Goal: Book appointment/travel/reservation

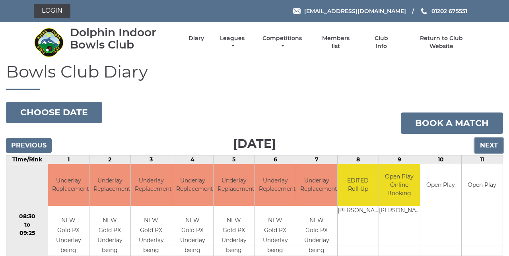
click at [492, 148] on input "Next" at bounding box center [488, 145] width 28 height 15
click at [458, 234] on td at bounding box center [440, 231] width 41 height 10
click at [461, 229] on td at bounding box center [440, 231] width 41 height 10
click at [460, 232] on td at bounding box center [440, 231] width 41 height 10
click at [492, 148] on input "Next" at bounding box center [488, 145] width 28 height 15
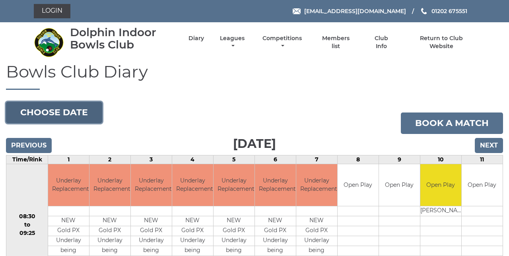
click at [83, 116] on button "Choose date" at bounding box center [54, 112] width 96 height 21
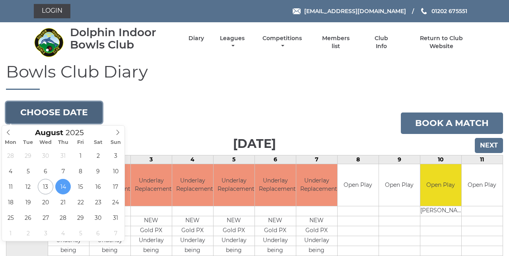
type input "[DATE]"
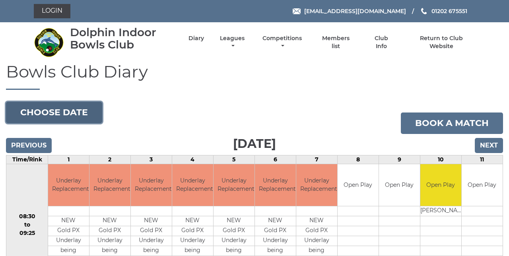
click at [61, 114] on button "Choose date" at bounding box center [54, 112] width 96 height 21
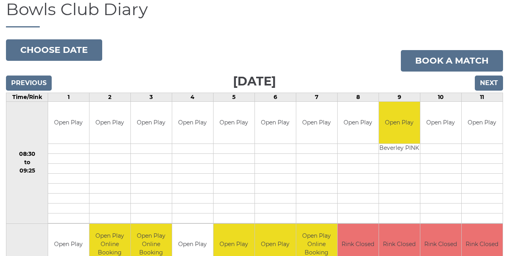
scroll to position [62, 0]
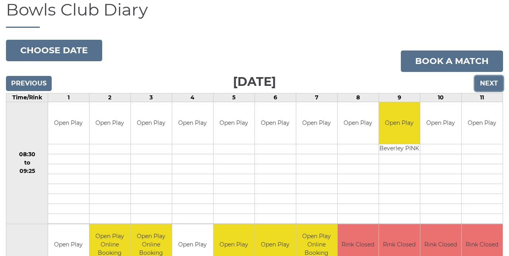
click at [486, 85] on input "Next" at bounding box center [488, 83] width 28 height 15
click at [496, 84] on input "Next" at bounding box center [488, 83] width 28 height 15
click at [492, 85] on input "Next" at bounding box center [488, 83] width 28 height 15
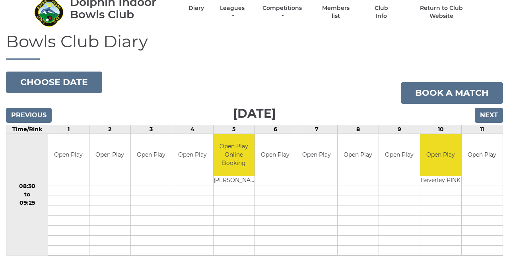
scroll to position [29, 0]
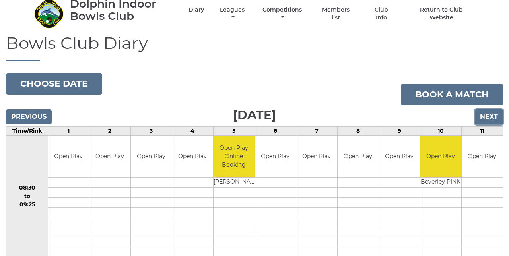
click at [495, 118] on input "Next" at bounding box center [488, 116] width 28 height 15
click at [494, 119] on input "Next" at bounding box center [488, 116] width 28 height 15
click at [496, 122] on input "Next" at bounding box center [488, 116] width 28 height 15
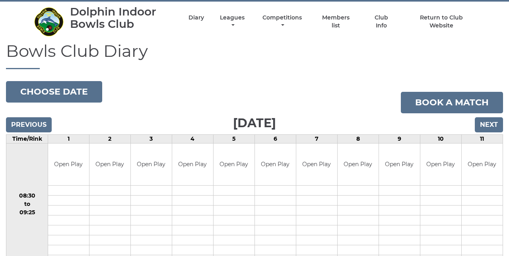
scroll to position [20, 0]
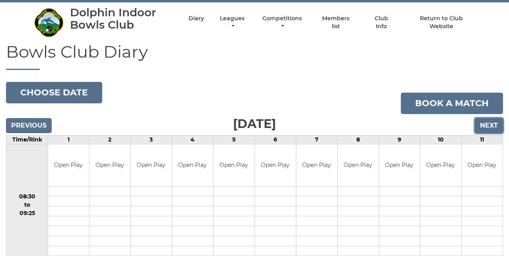
click at [494, 127] on input "Next" at bounding box center [488, 125] width 28 height 15
click at [491, 126] on input "Next" at bounding box center [488, 125] width 28 height 15
click at [493, 131] on input "Next" at bounding box center [488, 125] width 28 height 15
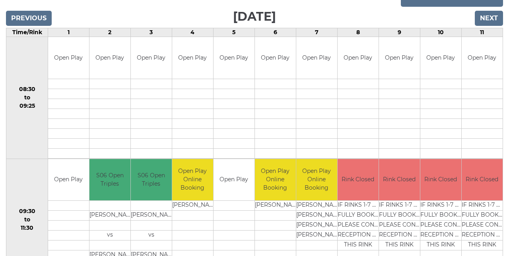
scroll to position [127, 0]
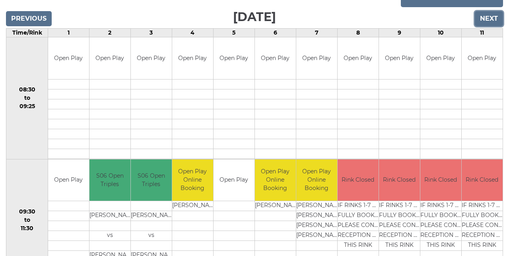
click at [490, 24] on input "Next" at bounding box center [488, 18] width 28 height 15
click at [492, 21] on input "Next" at bounding box center [488, 18] width 28 height 15
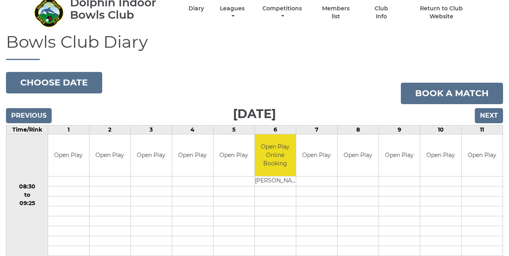
scroll to position [29, 0]
